Goal: Transaction & Acquisition: Purchase product/service

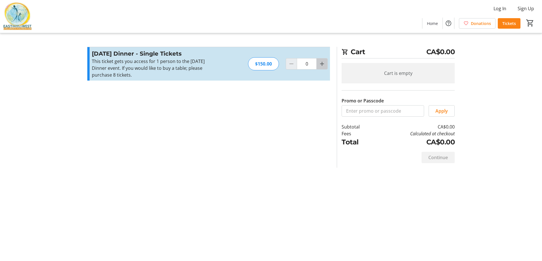
click at [320, 64] on mat-icon "Increment by one" at bounding box center [321, 63] width 7 height 7
type input "2"
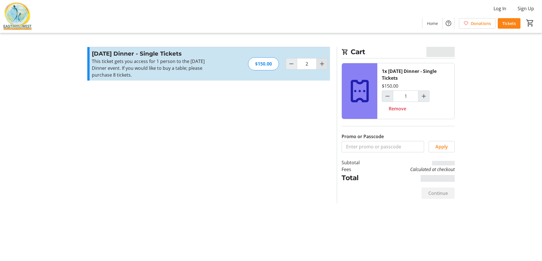
type input "2"
click at [320, 64] on mat-icon "Increment by one" at bounding box center [321, 63] width 7 height 7
type input "4"
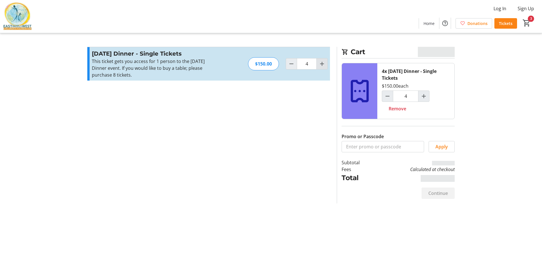
click at [320, 64] on mat-icon "Increment by one" at bounding box center [321, 63] width 7 height 7
type input "5"
click at [320, 64] on mat-icon "Increment by one" at bounding box center [321, 63] width 7 height 7
type input "6"
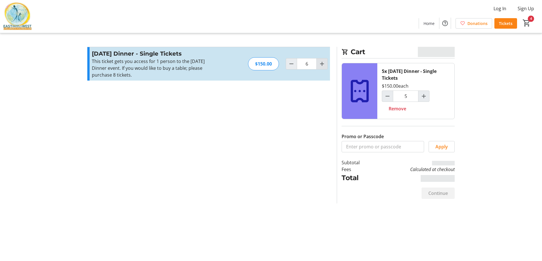
type input "6"
click at [320, 64] on mat-icon "Increment by one" at bounding box center [321, 63] width 7 height 7
type input "7"
click at [320, 64] on mat-icon "Increment by one" at bounding box center [321, 63] width 7 height 7
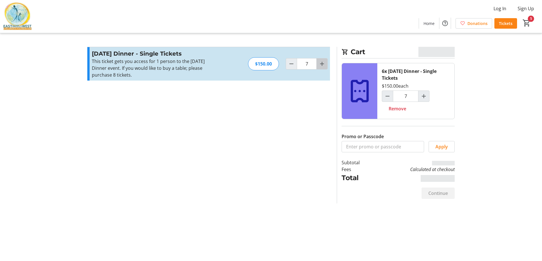
type input "8"
click at [320, 64] on mat-icon "Increment by one" at bounding box center [321, 63] width 7 height 7
type input "9"
